Goal: Task Accomplishment & Management: Complete application form

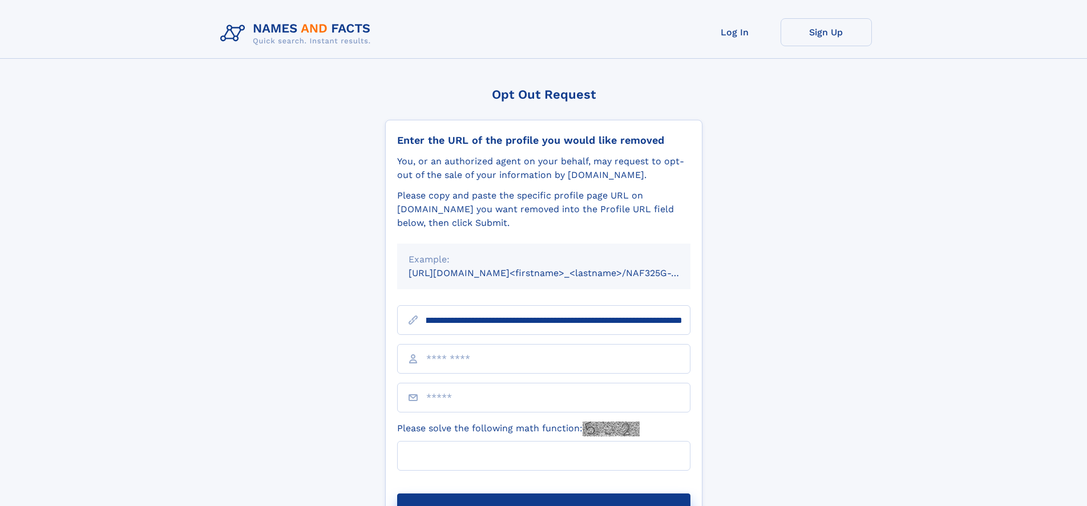
scroll to position [0, 140]
type input "**********"
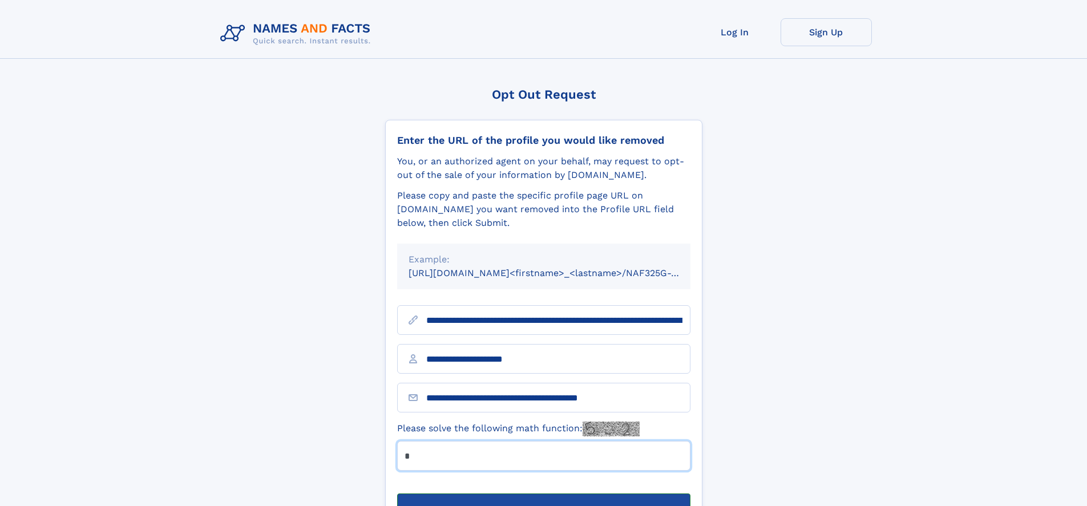
type input "*"
click at [543, 494] on button "Submit Opt Out Request" at bounding box center [543, 512] width 293 height 37
